Goal: Transaction & Acquisition: Purchase product/service

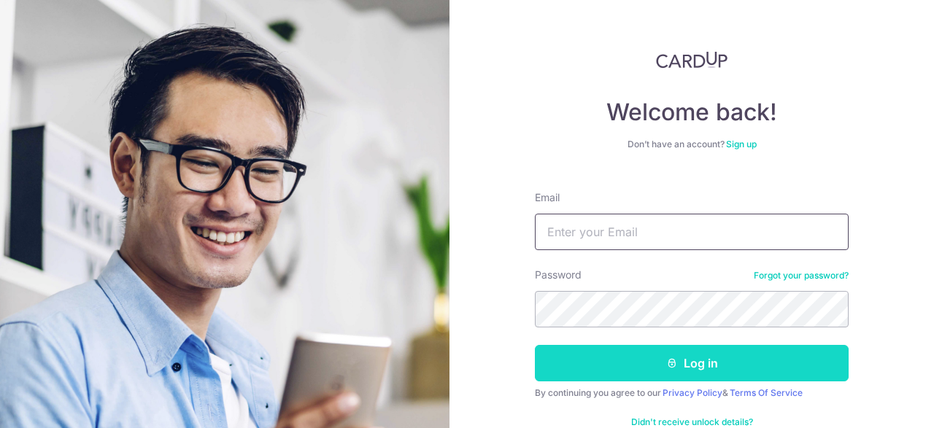
type input "[EMAIL_ADDRESS][DOMAIN_NAME]"
click at [686, 353] on button "Log in" at bounding box center [692, 363] width 314 height 36
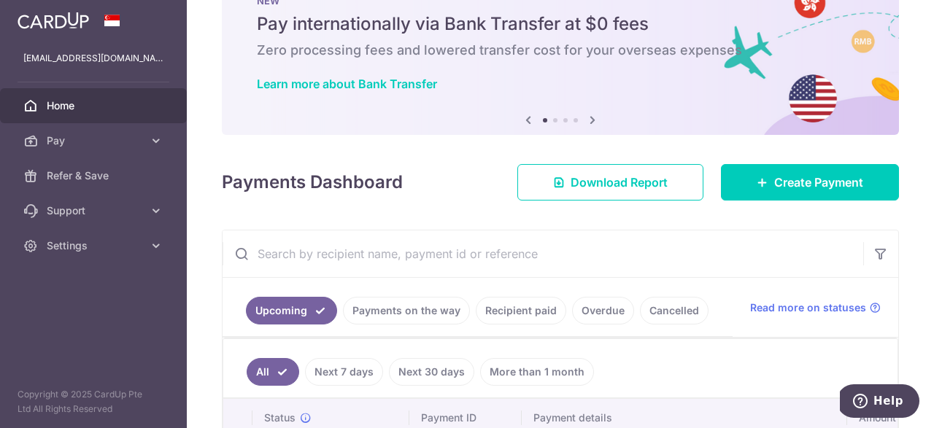
scroll to position [53, 0]
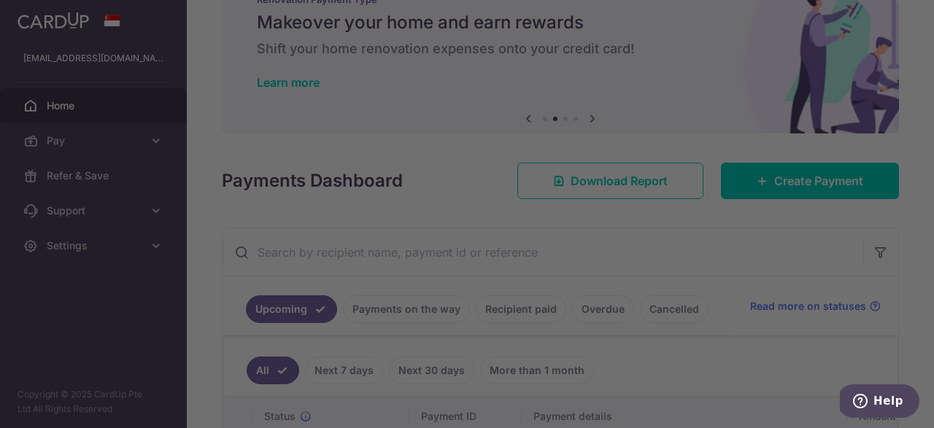
click at [628, 8] on div at bounding box center [471, 216] width 943 height 433
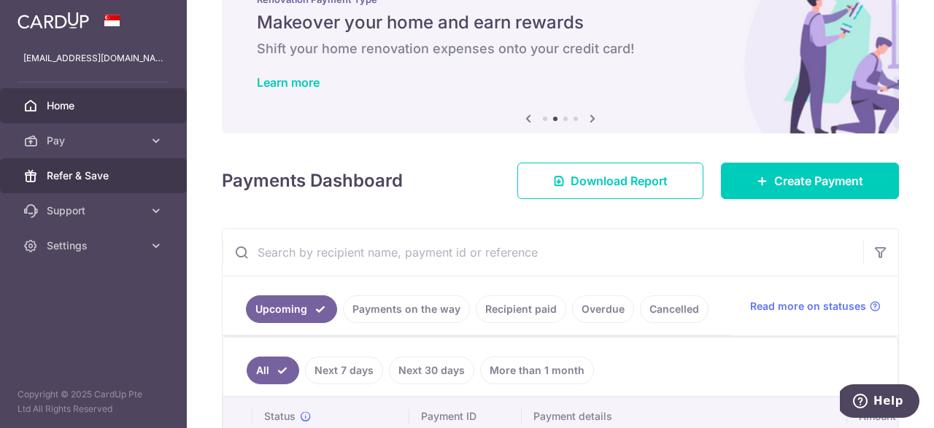
click at [79, 179] on span "Refer & Save" at bounding box center [95, 176] width 96 height 15
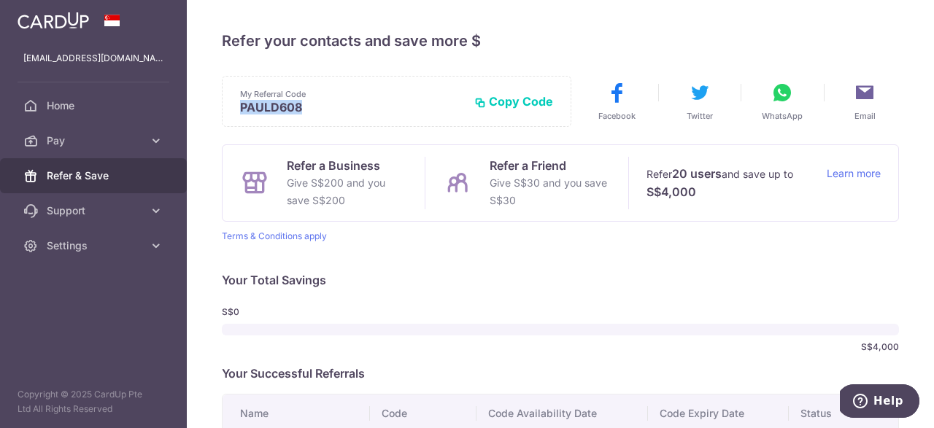
drag, startPoint x: 240, startPoint y: 110, endPoint x: 300, endPoint y: 107, distance: 59.9
click at [300, 107] on p "PAULD608" at bounding box center [351, 107] width 223 height 15
copy p "PAULD608"
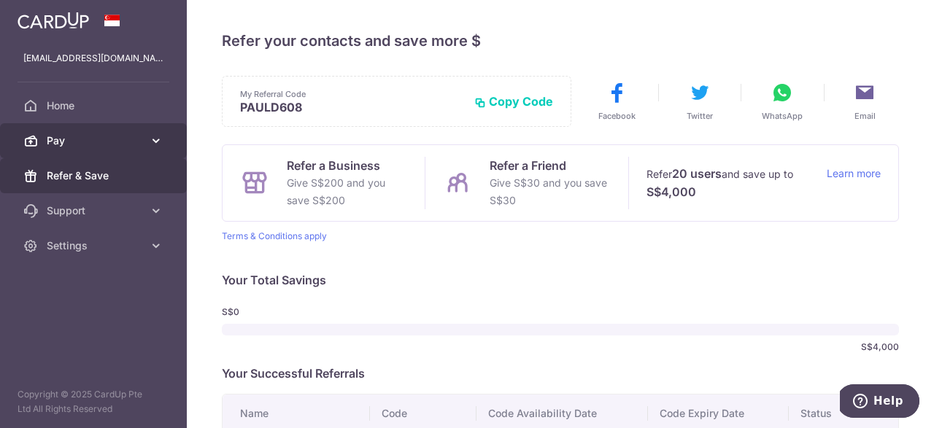
click at [68, 136] on span "Pay" at bounding box center [95, 141] width 96 height 15
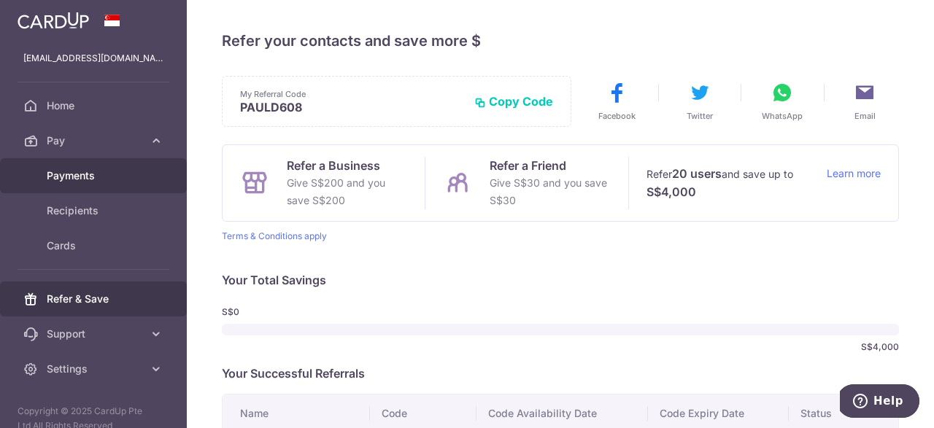
click at [76, 169] on span "Payments" at bounding box center [95, 176] width 96 height 15
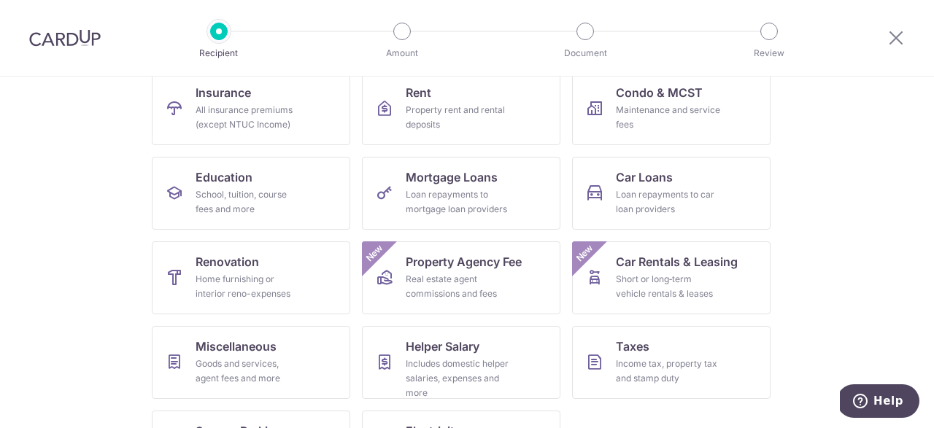
scroll to position [163, 0]
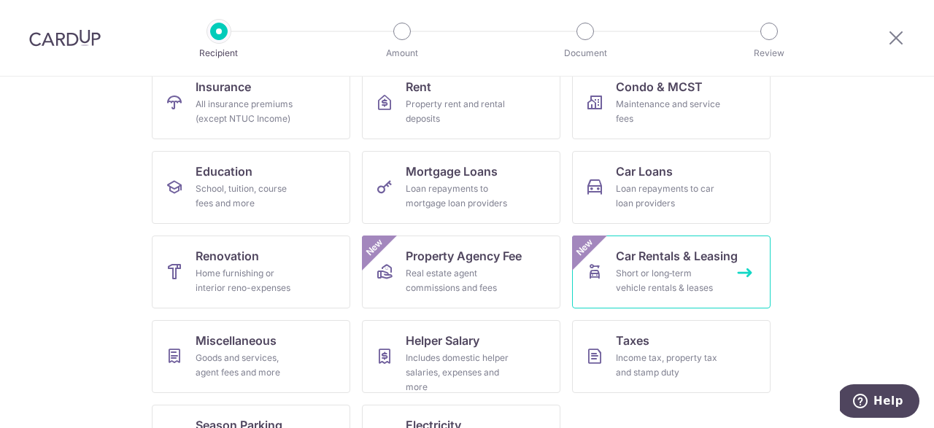
click at [665, 258] on span "Car Rentals & Leasing" at bounding box center [677, 256] width 122 height 18
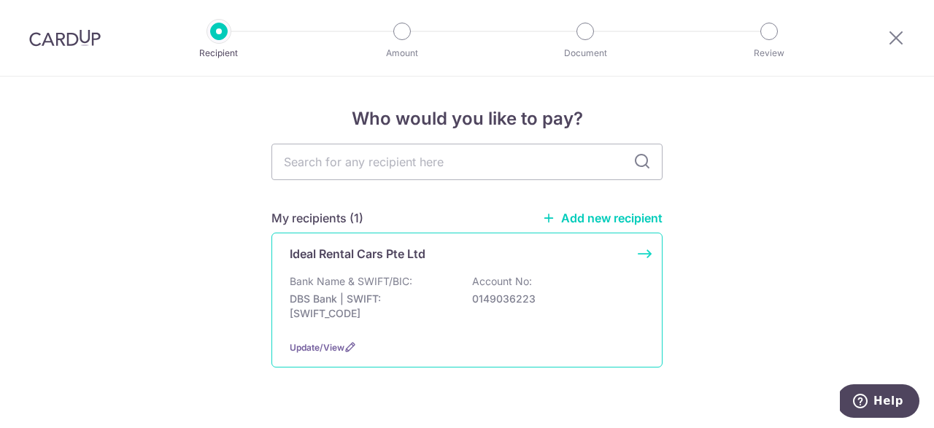
click at [374, 260] on p "Ideal Rental Cars Pte Ltd" at bounding box center [358, 254] width 136 height 18
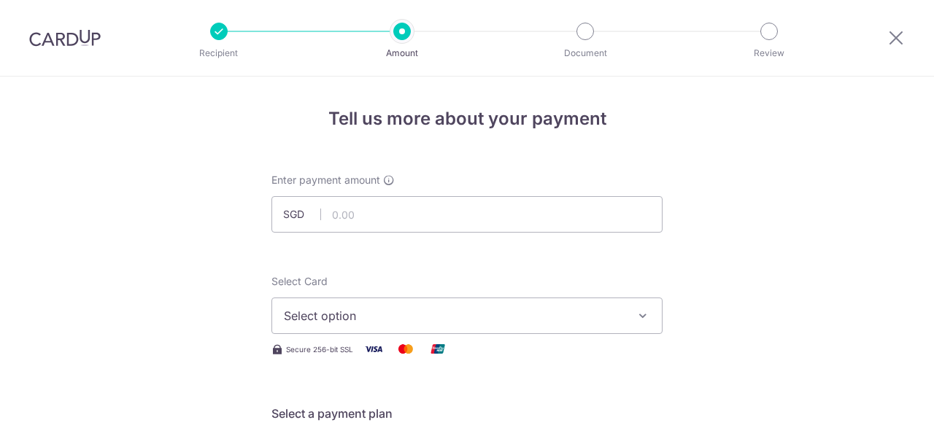
click at [405, 216] on input "text" at bounding box center [466, 214] width 391 height 36
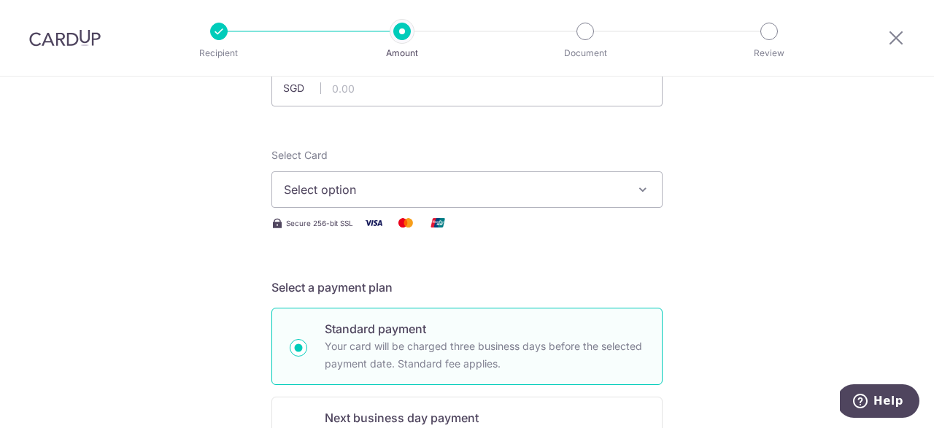
scroll to position [127, 0]
click at [375, 187] on span "Select option" at bounding box center [454, 189] width 340 height 18
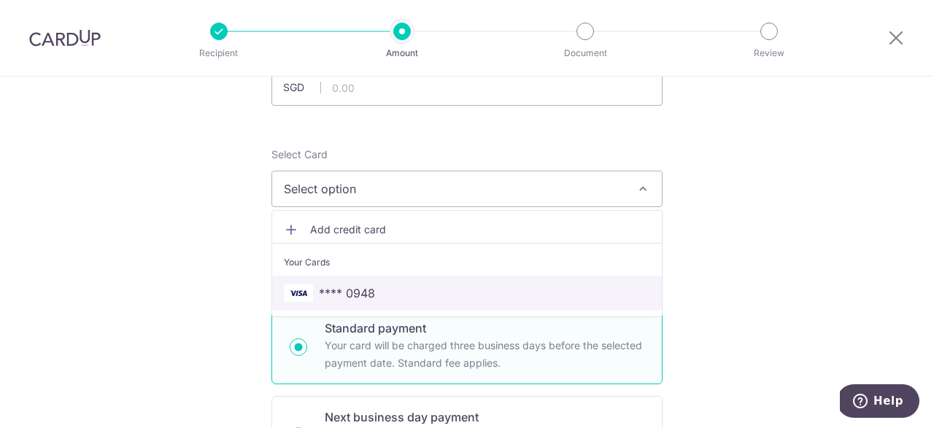
click at [391, 288] on span "**** 0948" at bounding box center [467, 294] width 366 height 18
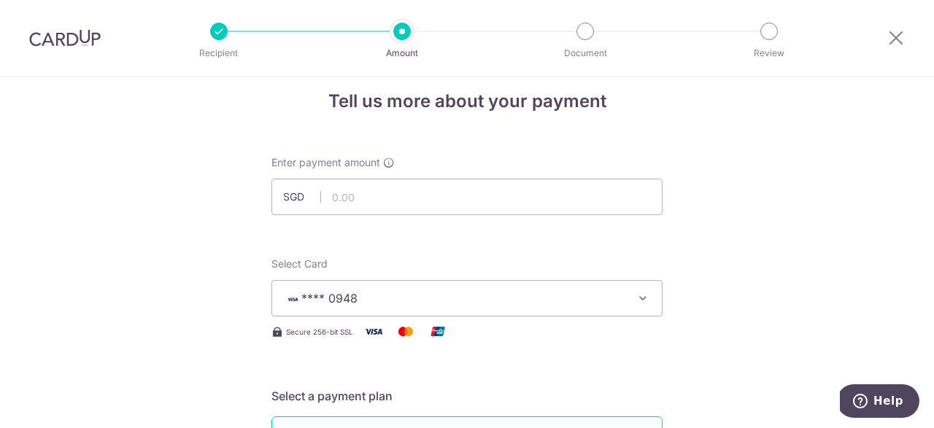
scroll to position [12, 0]
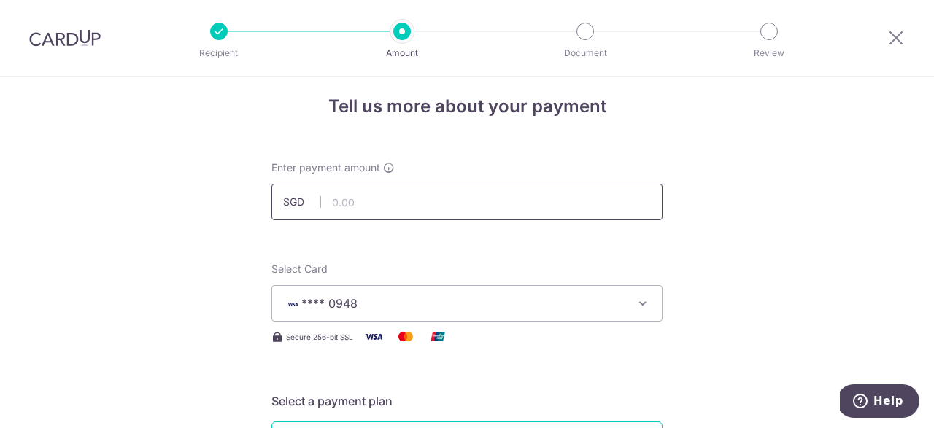
click at [514, 202] on input "text" at bounding box center [466, 202] width 391 height 36
click at [373, 205] on input "text" at bounding box center [466, 202] width 391 height 36
type input "1,690.00"
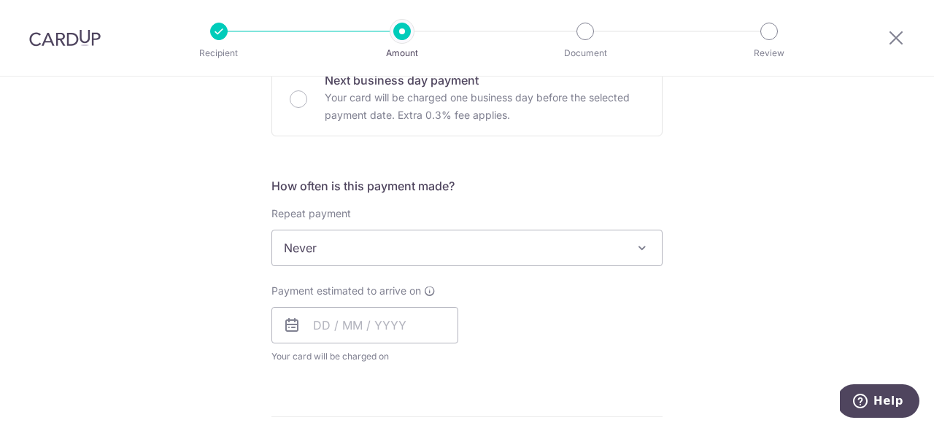
scroll to position [478, 0]
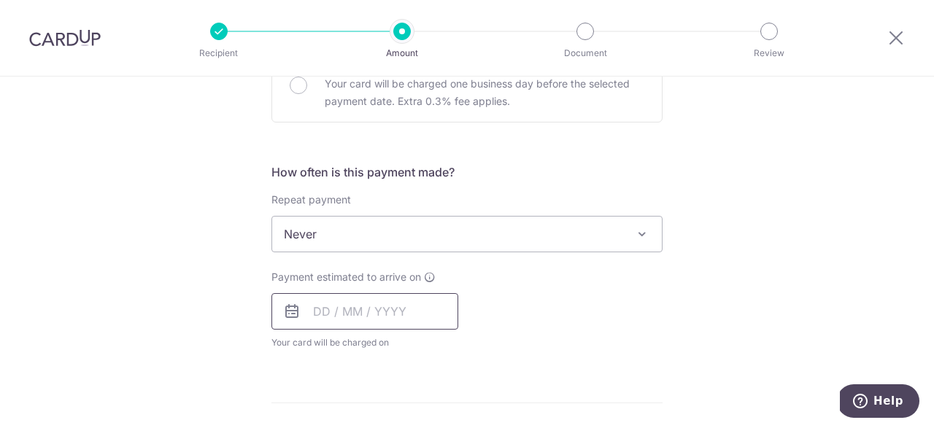
click at [367, 312] on input "text" at bounding box center [364, 311] width 187 height 36
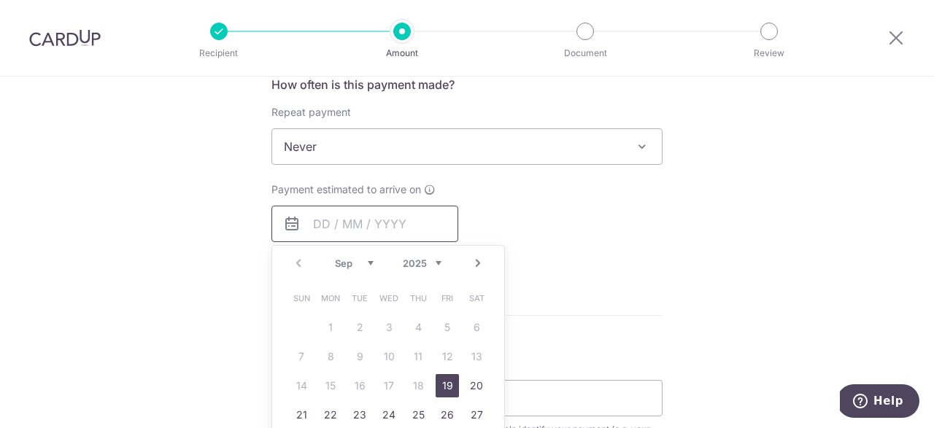
scroll to position [566, 0]
click at [447, 388] on link "19" at bounding box center [447, 385] width 23 height 23
type input "[DATE]"
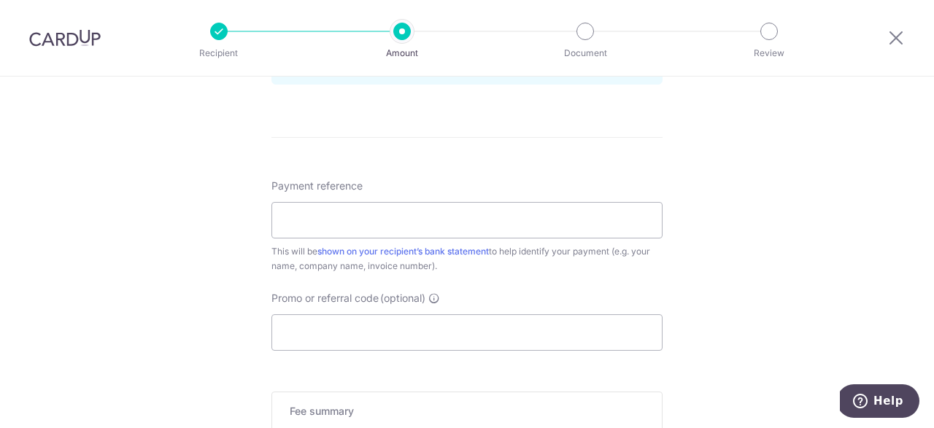
scroll to position [808, 0]
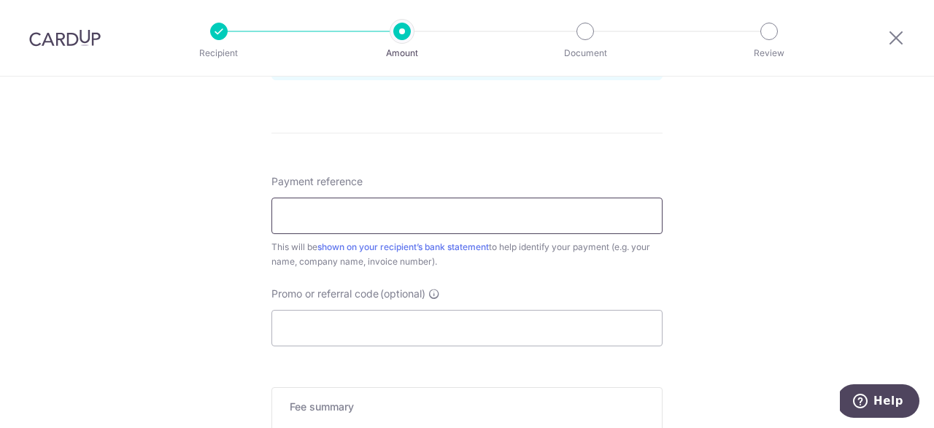
click at [479, 218] on input "Payment reference" at bounding box center [466, 216] width 391 height 36
click at [536, 212] on input "SLK6214K" at bounding box center [466, 216] width 391 height 36
type input "S"
click at [527, 214] on input "Payment reference" at bounding box center [466, 216] width 391 height 36
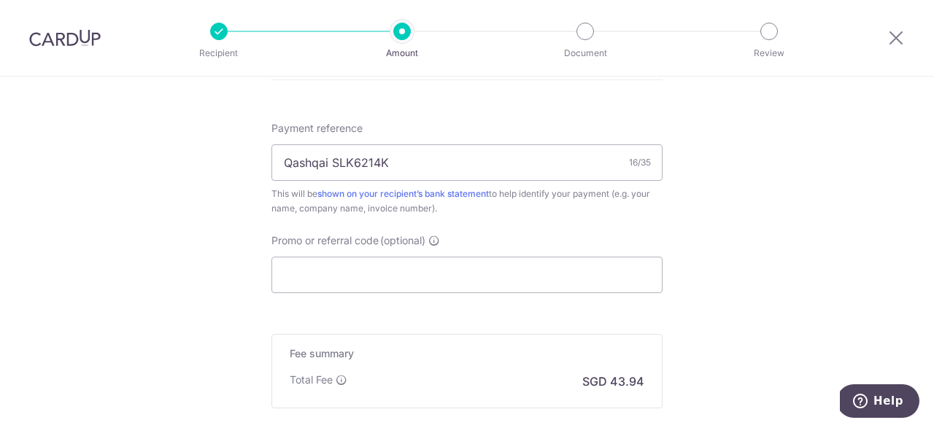
scroll to position [869, 0]
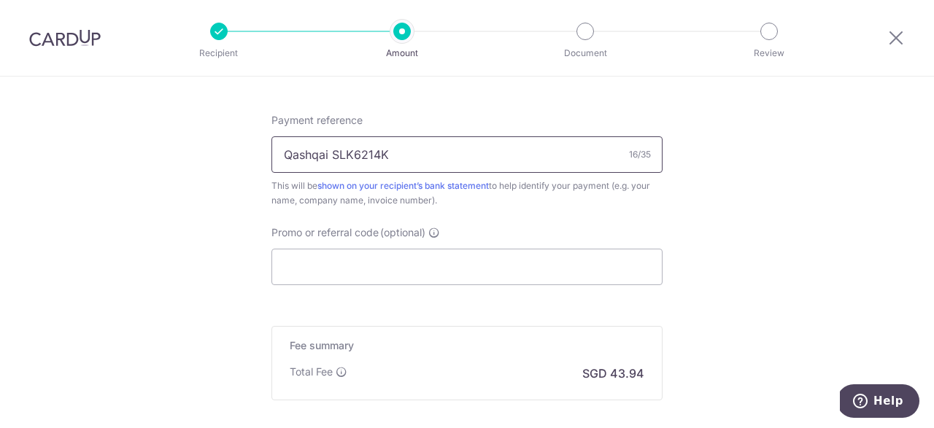
click at [465, 155] on input "Qashqai SLK6214K" at bounding box center [466, 154] width 391 height 36
click at [333, 156] on input "Qashqai SLK6214K" at bounding box center [466, 154] width 391 height 36
type input "SLK6214K"
click at [544, 271] on input "Promo or referral code (optional)" at bounding box center [466, 267] width 391 height 36
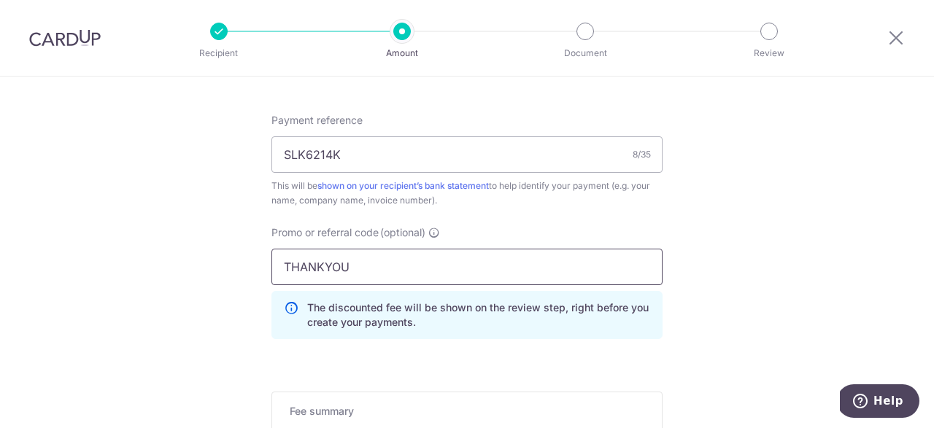
type input "THANKYOU"
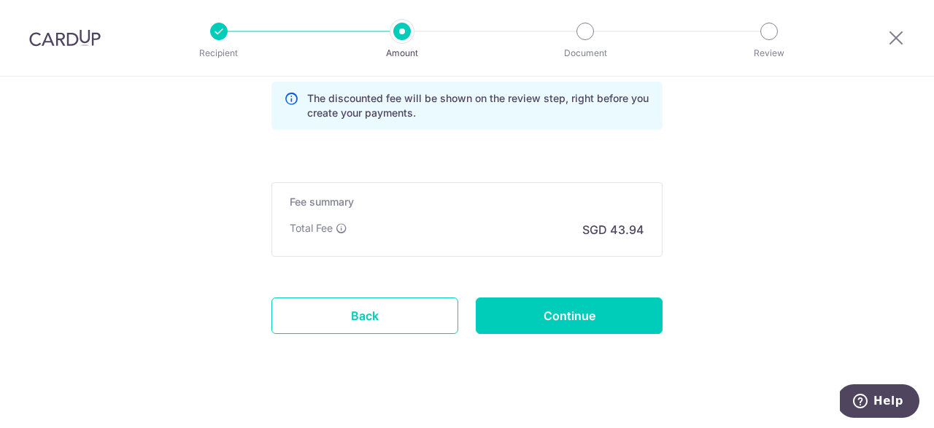
scroll to position [1094, 0]
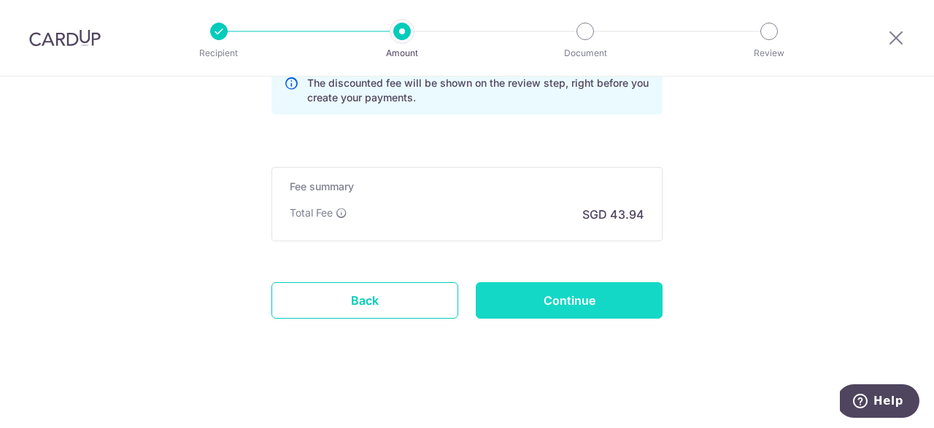
click at [590, 296] on input "Continue" at bounding box center [569, 300] width 187 height 36
type input "Create Schedule"
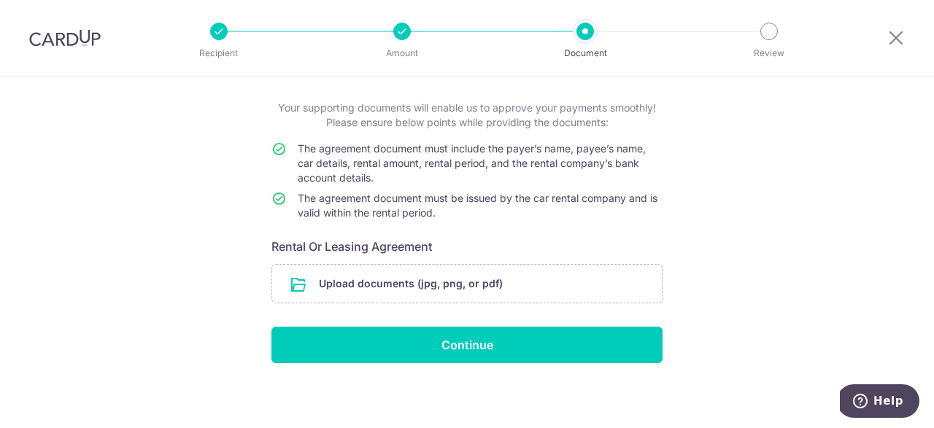
scroll to position [76, 0]
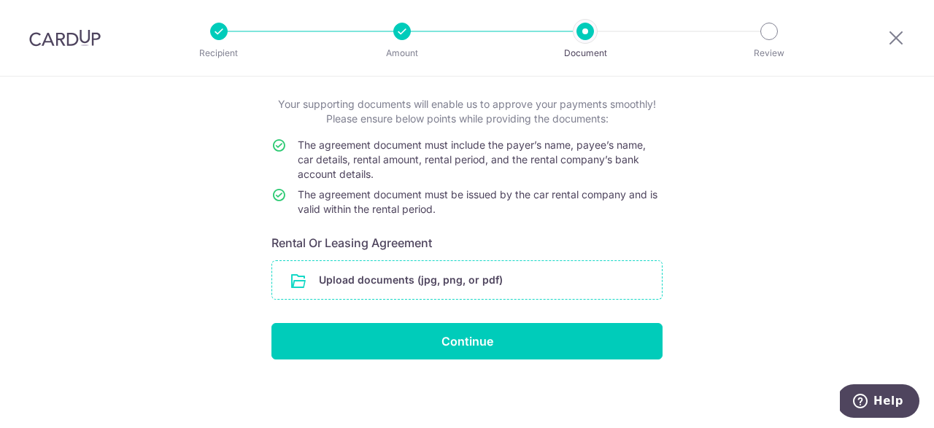
click at [530, 279] on input "file" at bounding box center [467, 280] width 390 height 38
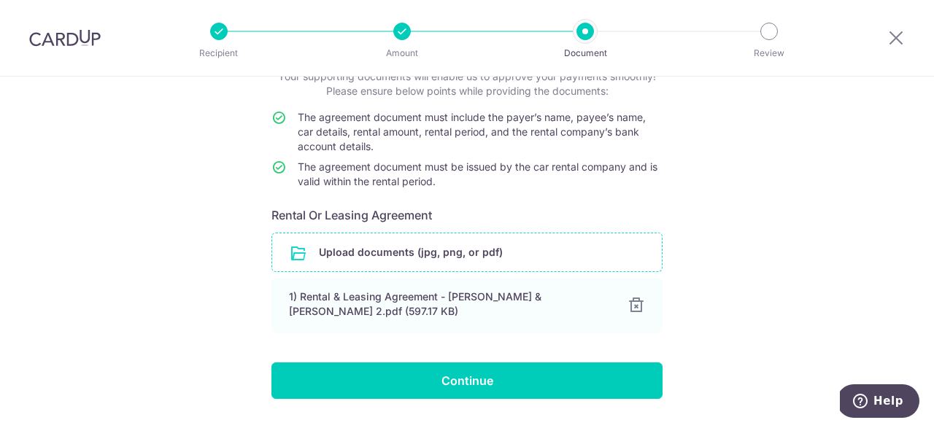
scroll to position [143, 0]
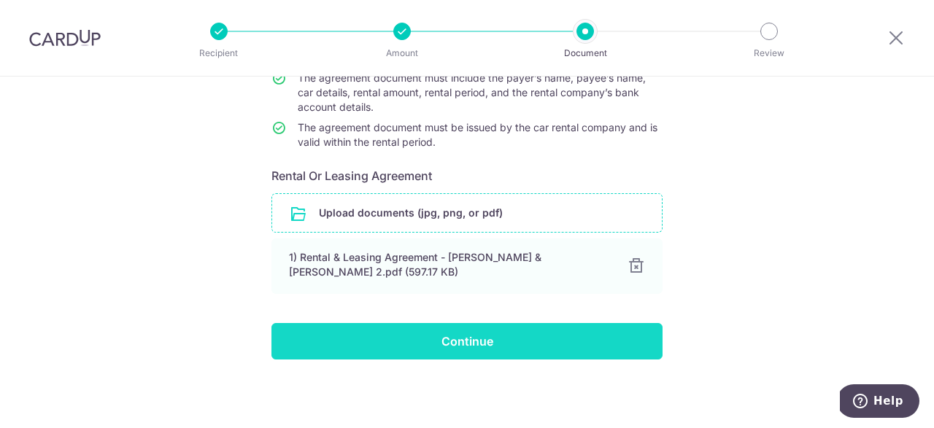
click at [485, 344] on input "Continue" at bounding box center [466, 341] width 391 height 36
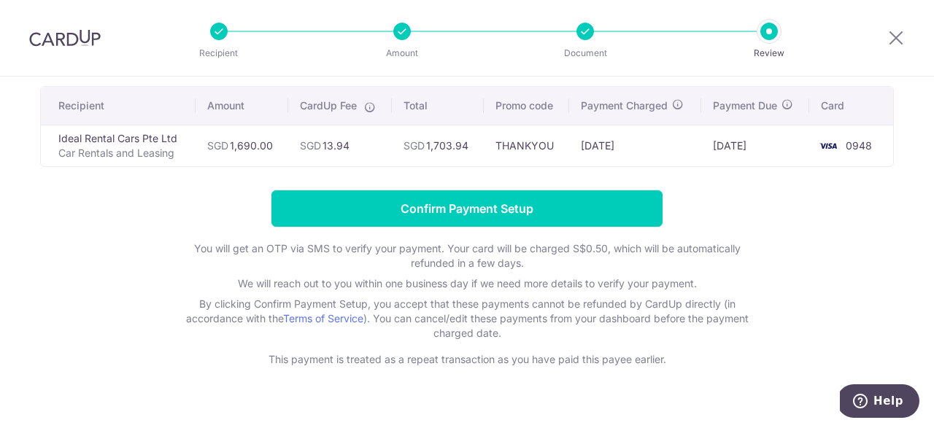
scroll to position [103, 0]
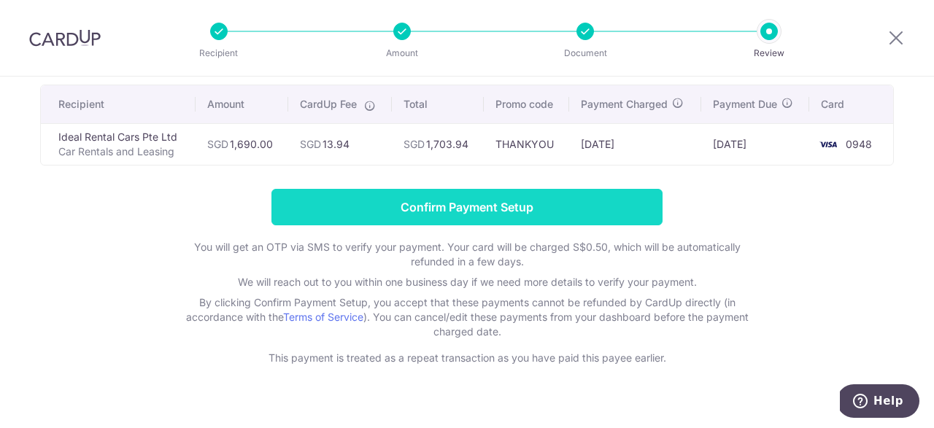
click at [501, 215] on input "Confirm Payment Setup" at bounding box center [466, 207] width 391 height 36
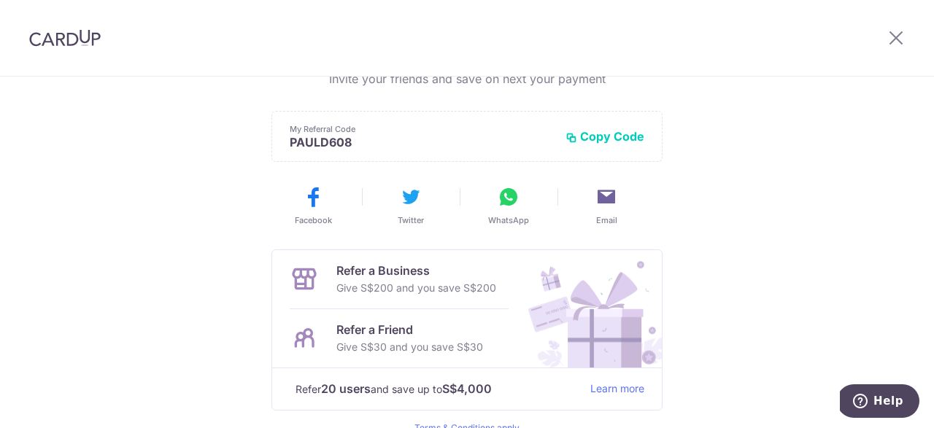
scroll to position [428, 0]
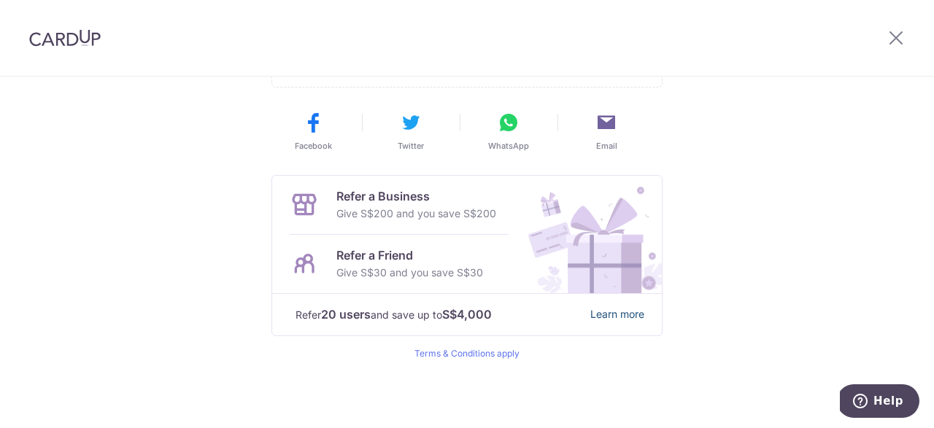
click at [623, 317] on link "Learn more" at bounding box center [617, 315] width 54 height 18
